Goal: Task Accomplishment & Management: Manage account settings

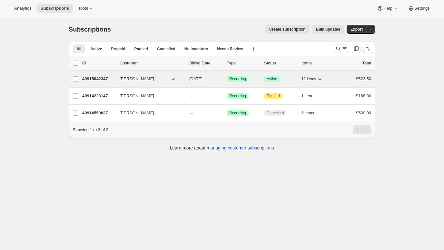
click at [98, 81] on p "40915042347" at bounding box center [98, 79] width 32 height 6
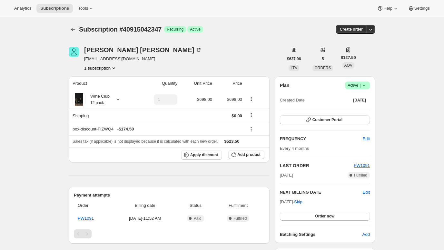
click at [362, 85] on icon at bounding box center [364, 85] width 6 height 6
click at [356, 113] on button "Cancel subscription" at bounding box center [356, 109] width 40 height 10
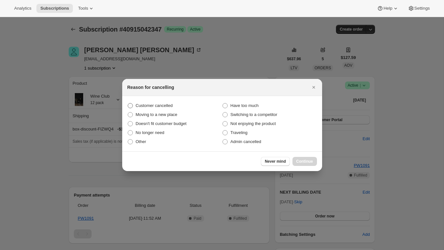
click at [146, 107] on span "Customer cancelled" at bounding box center [154, 105] width 37 height 5
click at [128, 104] on input "Customer cancelled" at bounding box center [128, 103] width 0 height 0
radio input "true"
click at [306, 163] on span "Continue" at bounding box center [305, 161] width 17 height 5
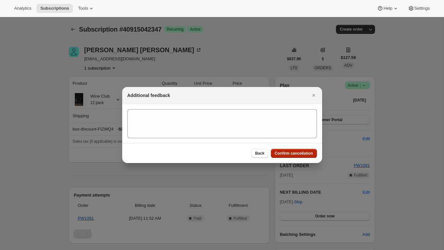
click at [299, 152] on span "Confirm cancellation" at bounding box center [294, 153] width 38 height 5
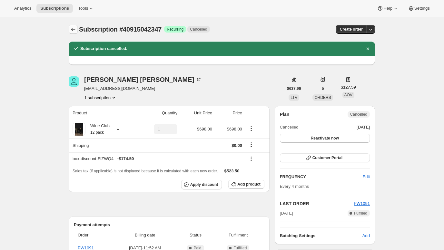
click at [73, 29] on icon "Subscriptions" at bounding box center [73, 29] width 6 height 6
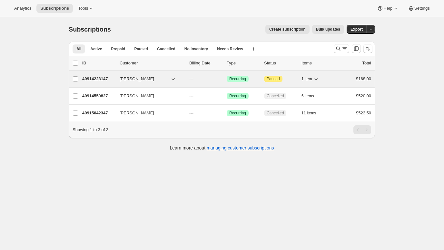
click at [88, 79] on p "40914223147" at bounding box center [98, 79] width 32 height 6
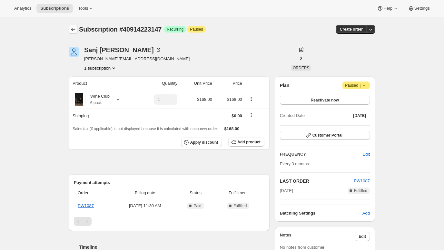
click at [72, 28] on icon "Subscriptions" at bounding box center [73, 29] width 6 height 6
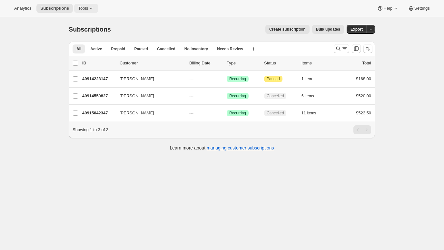
click at [97, 10] on button "Tools" at bounding box center [86, 8] width 24 height 9
